Goal: Download file/media

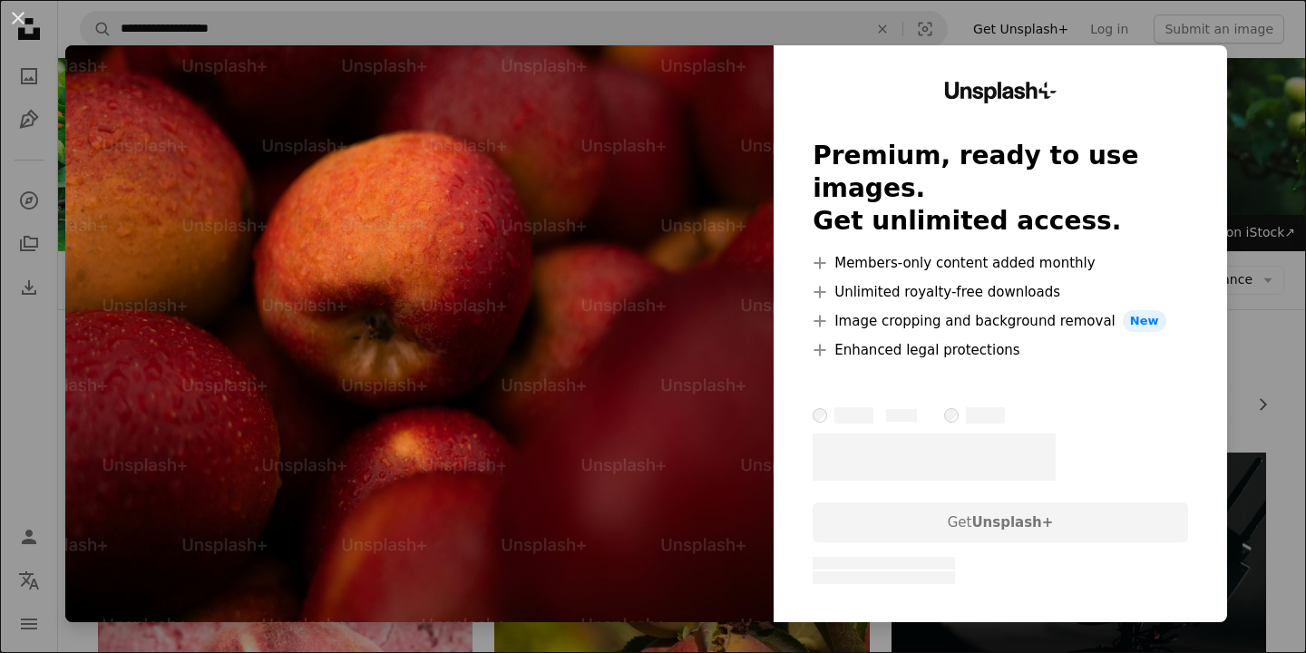
scroll to position [5263, 0]
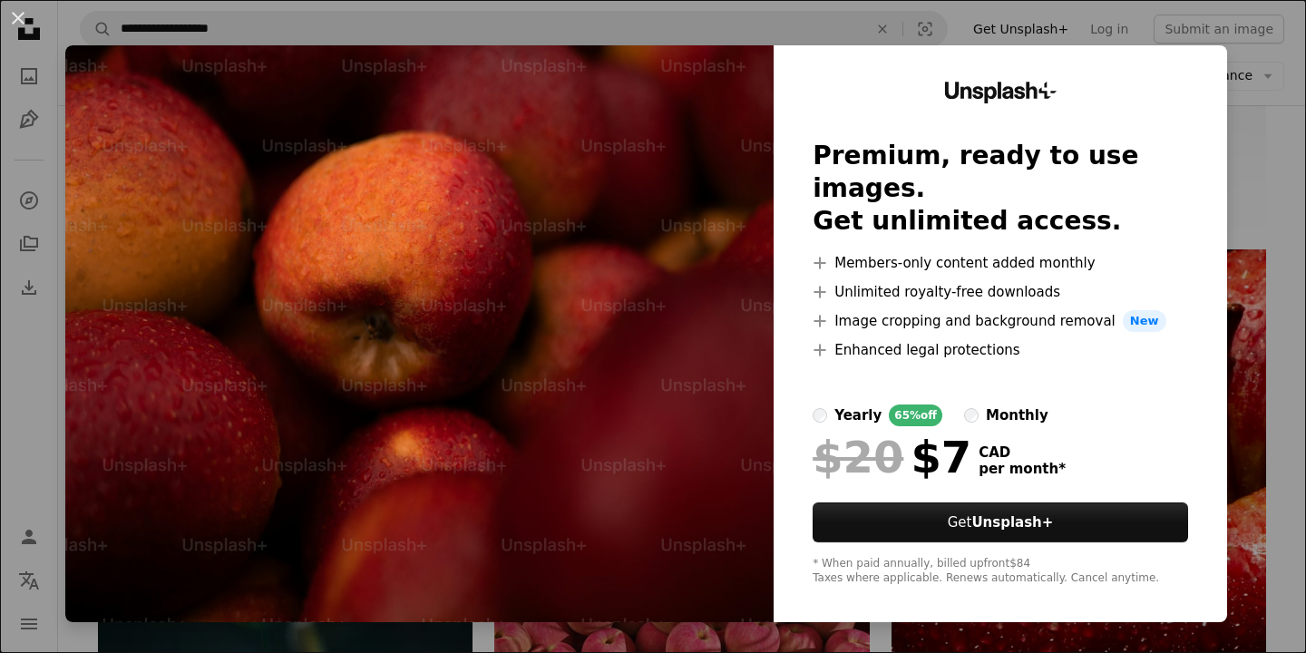
click at [1267, 132] on div "An X shape Unsplash+ Premium, ready to use images. Get unlimited access. A plus…" at bounding box center [653, 326] width 1306 height 653
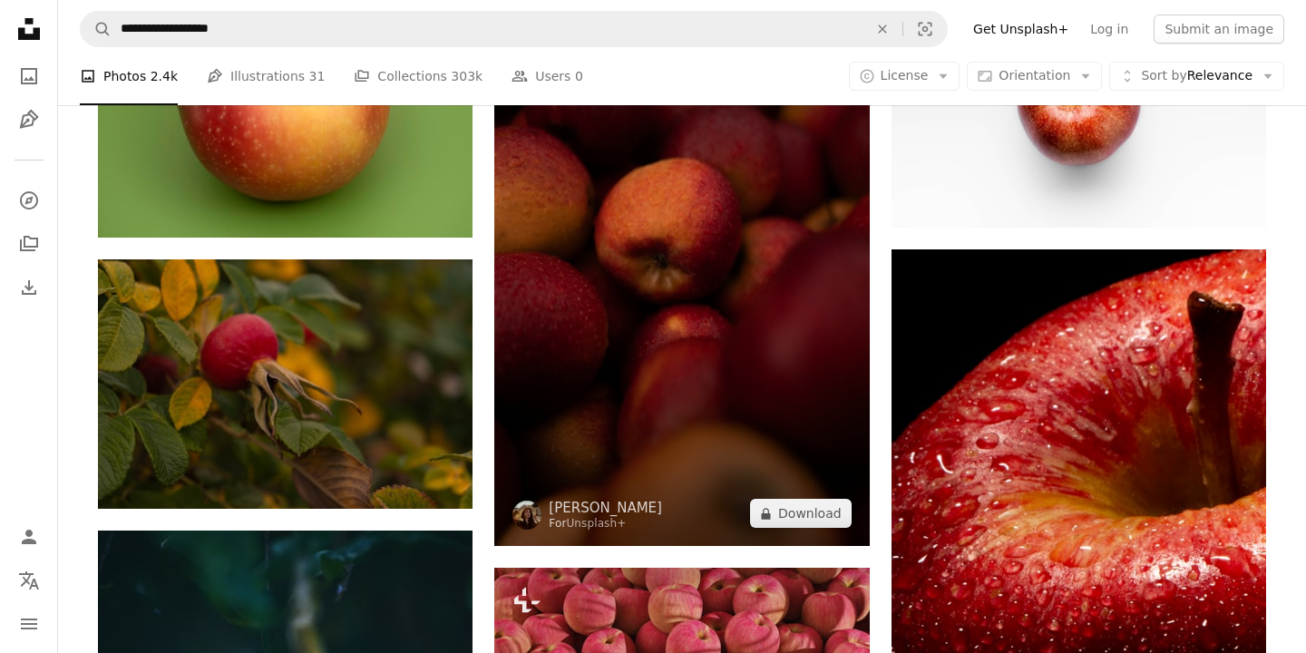
click at [760, 297] on img at bounding box center [681, 265] width 375 height 562
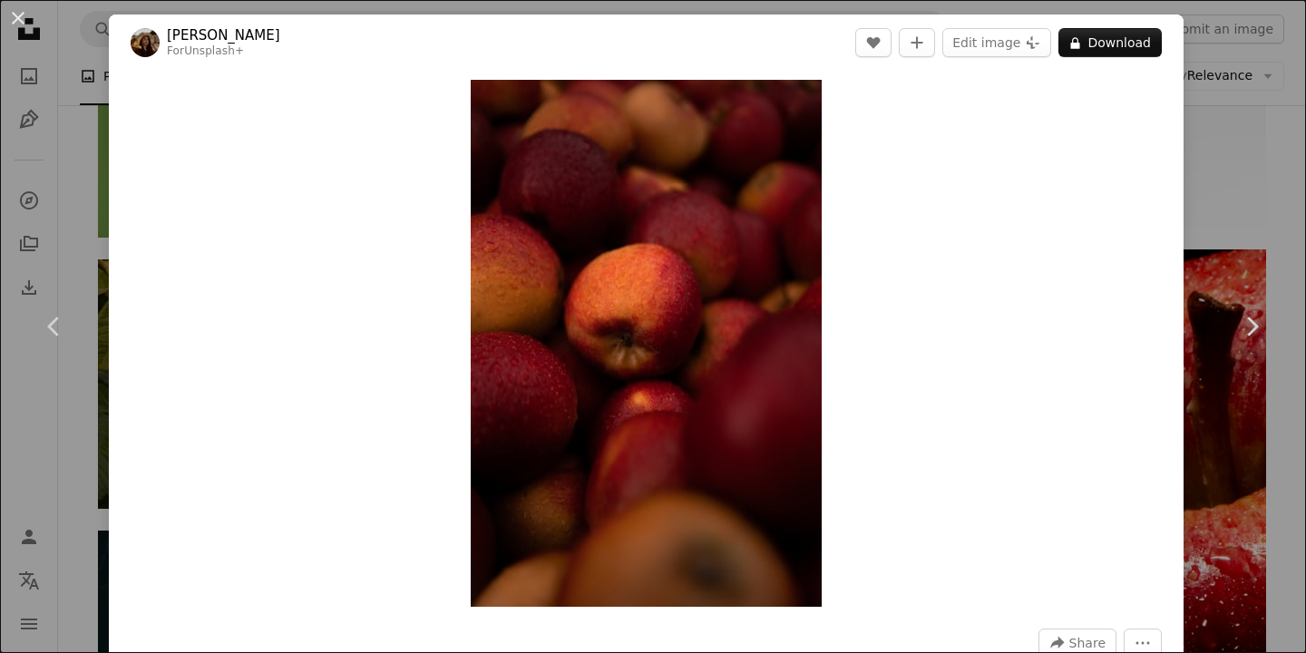
click at [1205, 425] on div "An X shape Chevron left Chevron right [PERSON_NAME] For Unsplash+ A heart A plu…" at bounding box center [653, 326] width 1306 height 653
